Goal: Use online tool/utility

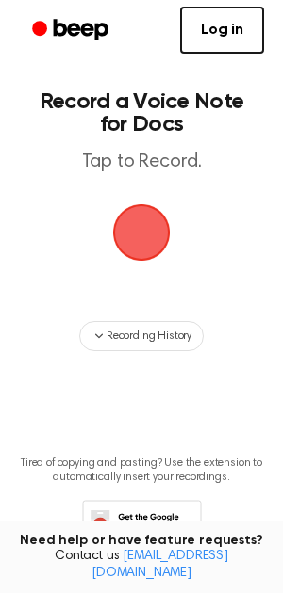
click at [149, 230] on span "button" at bounding box center [141, 233] width 61 height 61
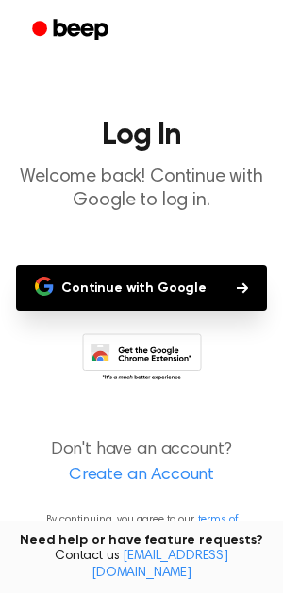
click at [138, 291] on button "Continue with Google" at bounding box center [141, 288] width 251 height 45
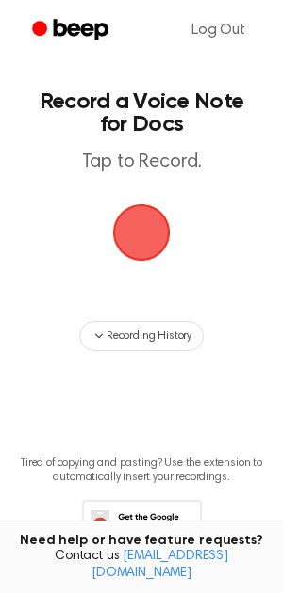
click at [154, 244] on span "button" at bounding box center [141, 233] width 61 height 61
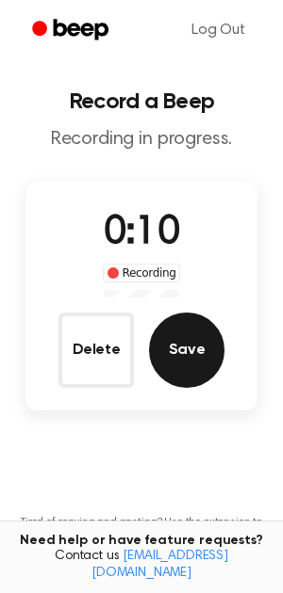
click at [169, 365] on button "Save" at bounding box center [186, 350] width 75 height 75
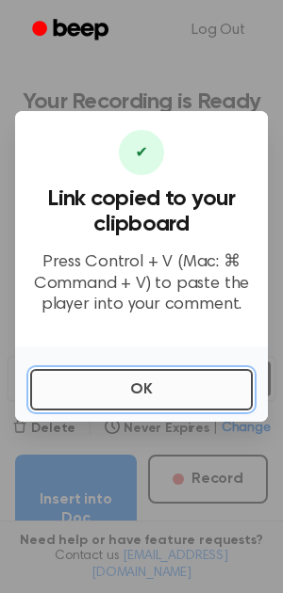
click at [179, 388] on button "OK" at bounding box center [141, 389] width 222 height 41
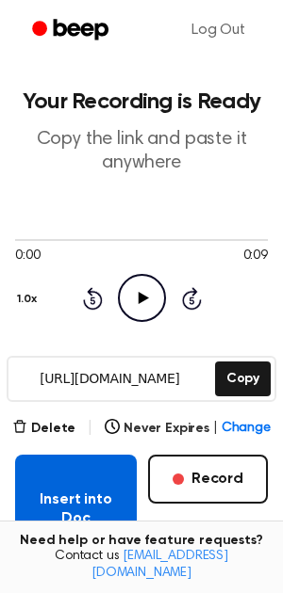
click at [73, 501] on button "Insert into Doc" at bounding box center [76, 509] width 122 height 109
click at [73, 479] on button "Insert into Doc" at bounding box center [76, 509] width 122 height 109
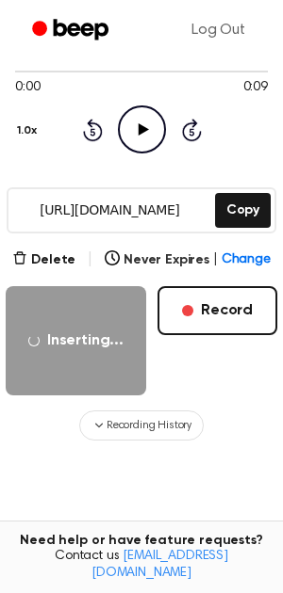
scroll to position [163, 0]
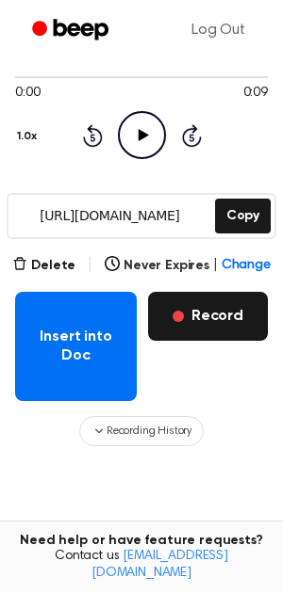
click at [199, 318] on button "Record" at bounding box center [208, 316] width 120 height 49
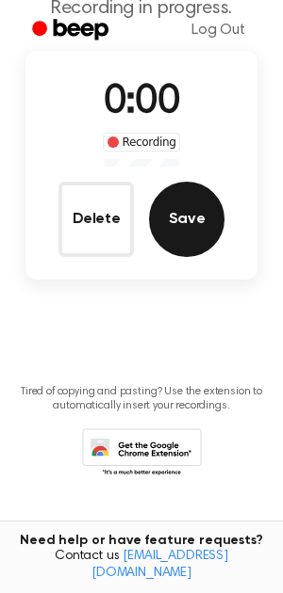
scroll to position [0, 0]
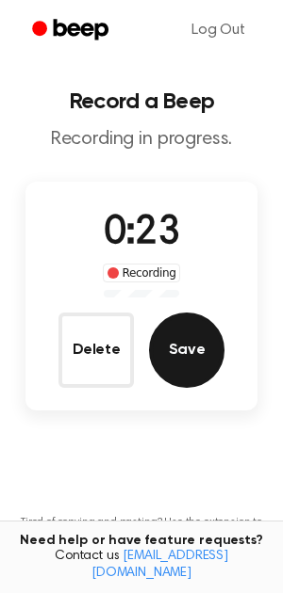
click at [179, 371] on button "Save" at bounding box center [186, 350] width 75 height 75
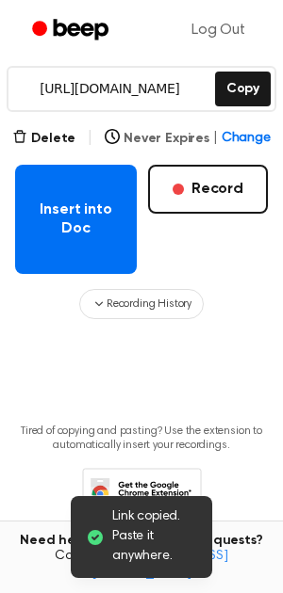
scroll to position [294, 0]
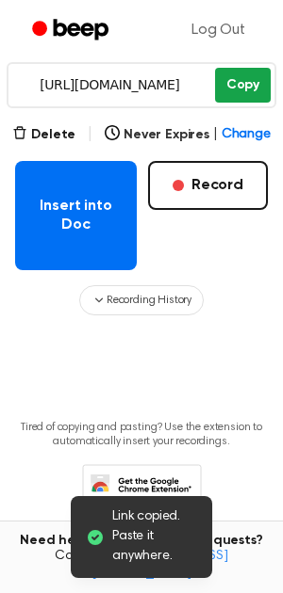
click at [236, 85] on button "Copy" at bounding box center [243, 85] width 56 height 35
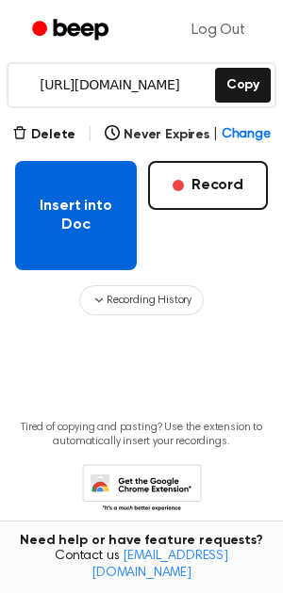
click at [75, 219] on button "Insert into Doc" at bounding box center [76, 215] width 122 height 109
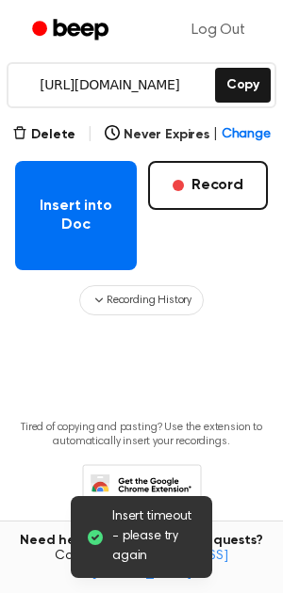
click at [168, 559] on span "Insert timeout - please try again" at bounding box center [154, 537] width 85 height 59
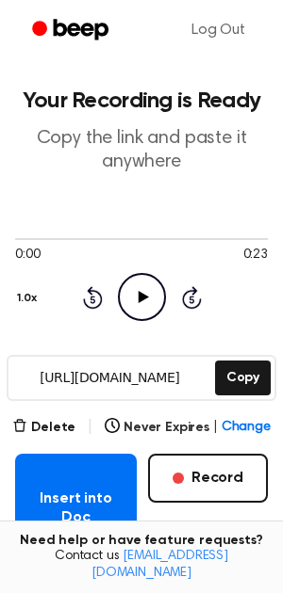
click at [139, 298] on icon at bounding box center [143, 297] width 10 height 12
click at [145, 299] on icon at bounding box center [142, 297] width 8 height 12
click at [145, 299] on icon "Play Audio" at bounding box center [142, 297] width 48 height 48
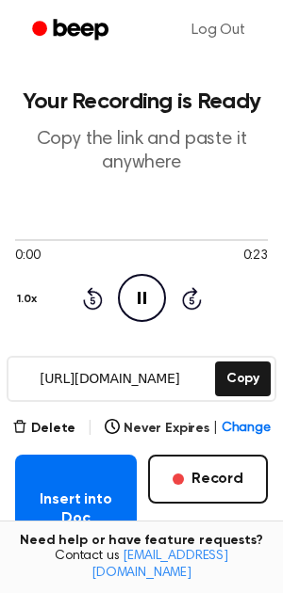
scroll to position [2, 0]
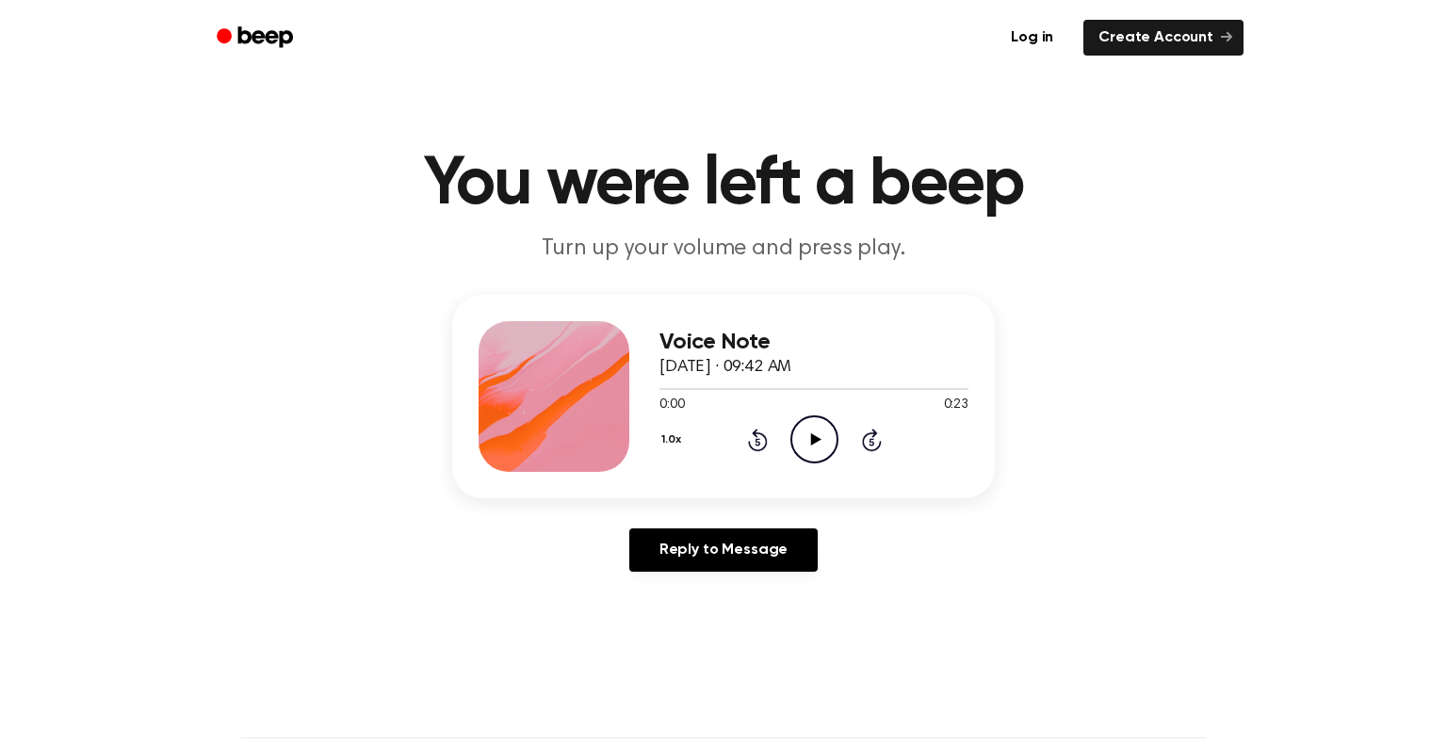
click at [815, 447] on icon "Play Audio" at bounding box center [814, 439] width 48 height 48
